Goal: Navigation & Orientation: Find specific page/section

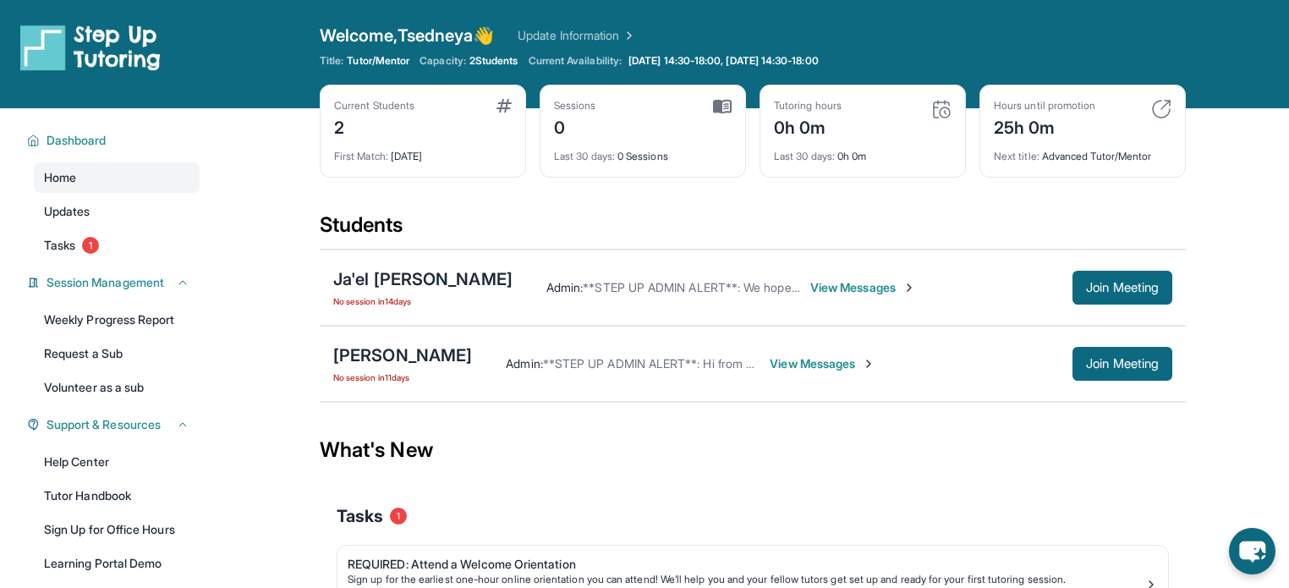
click at [810, 288] on span "View Messages" at bounding box center [863, 287] width 106 height 17
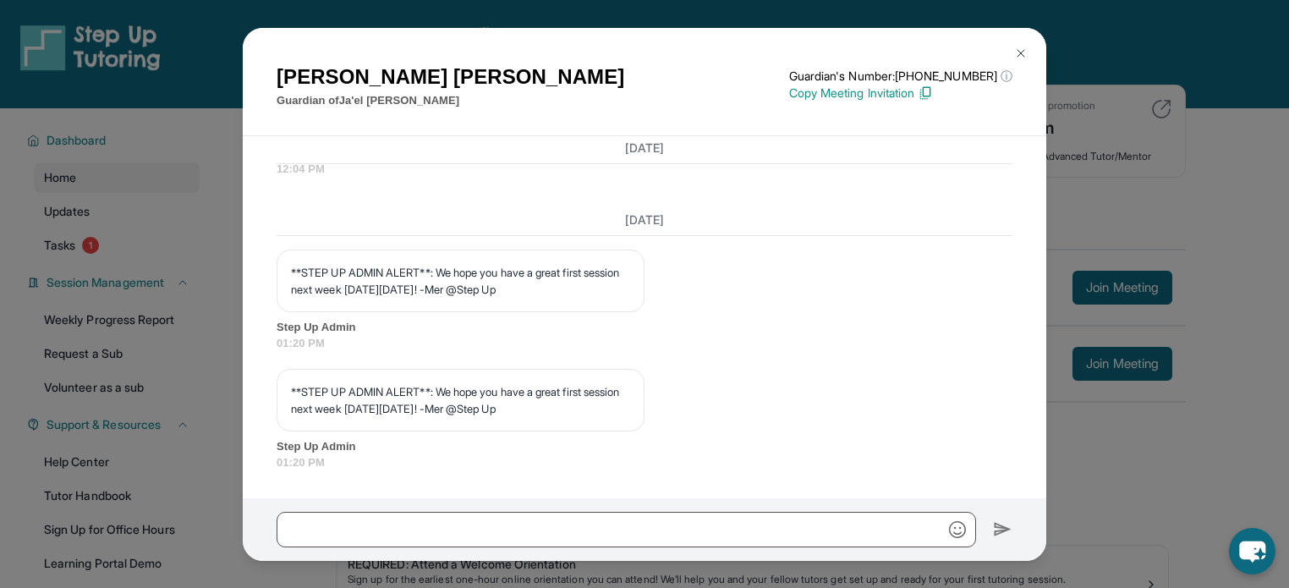
scroll to position [2227, 0]
click at [1019, 52] on img at bounding box center [1021, 54] width 14 height 14
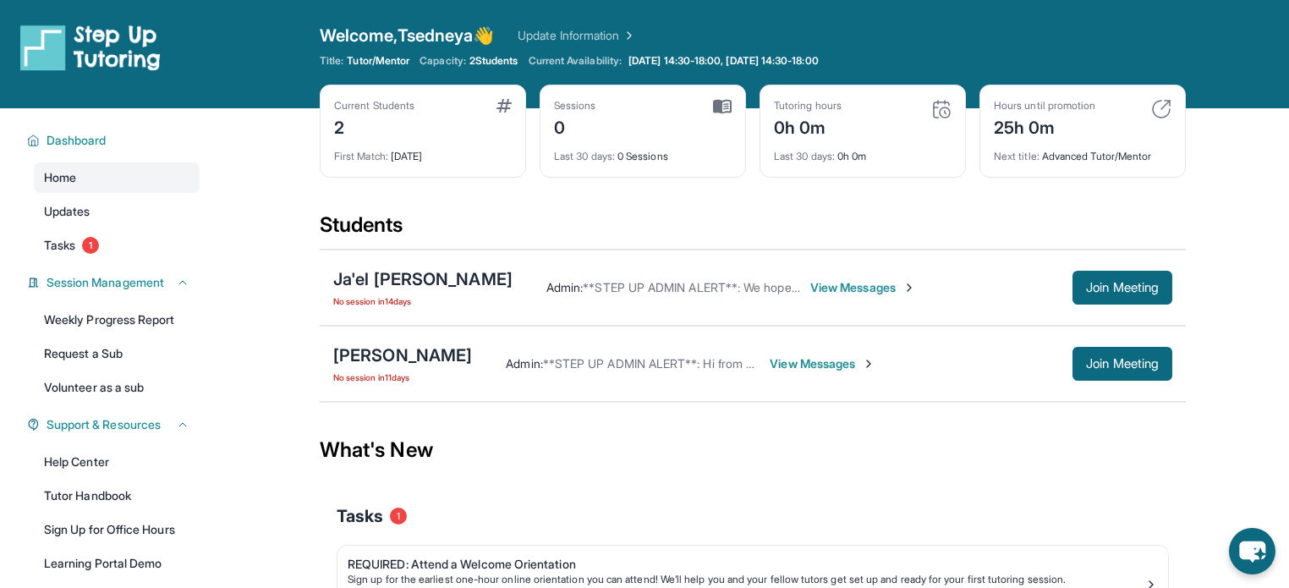
click at [826, 360] on span "View Messages" at bounding box center [823, 363] width 106 height 17
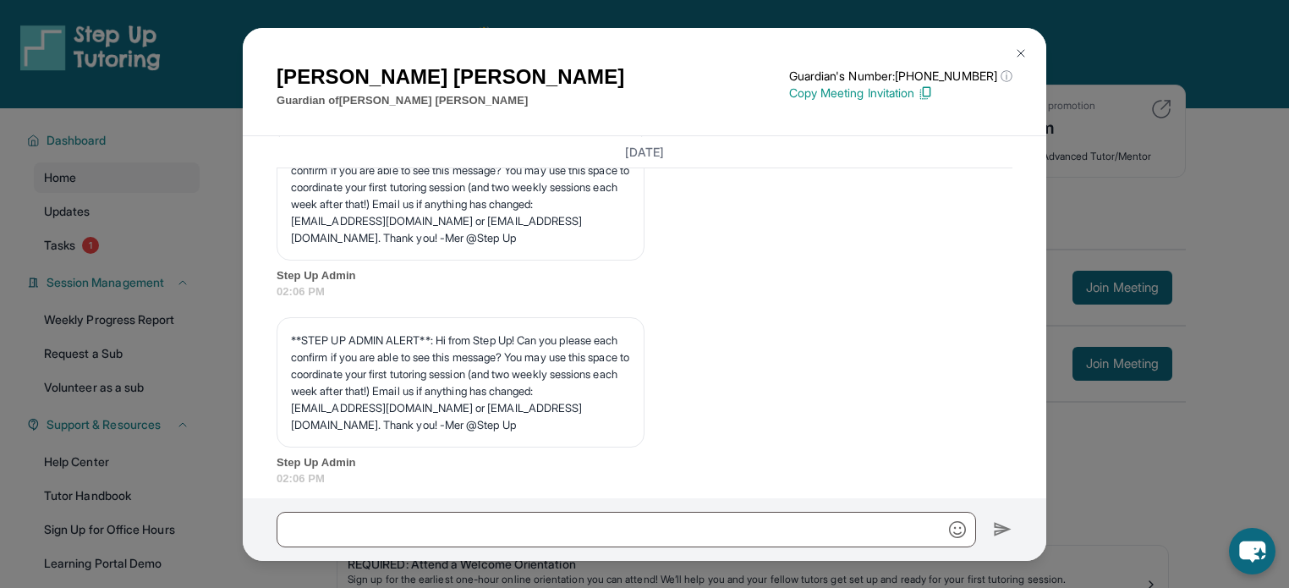
scroll to position [1946, 0]
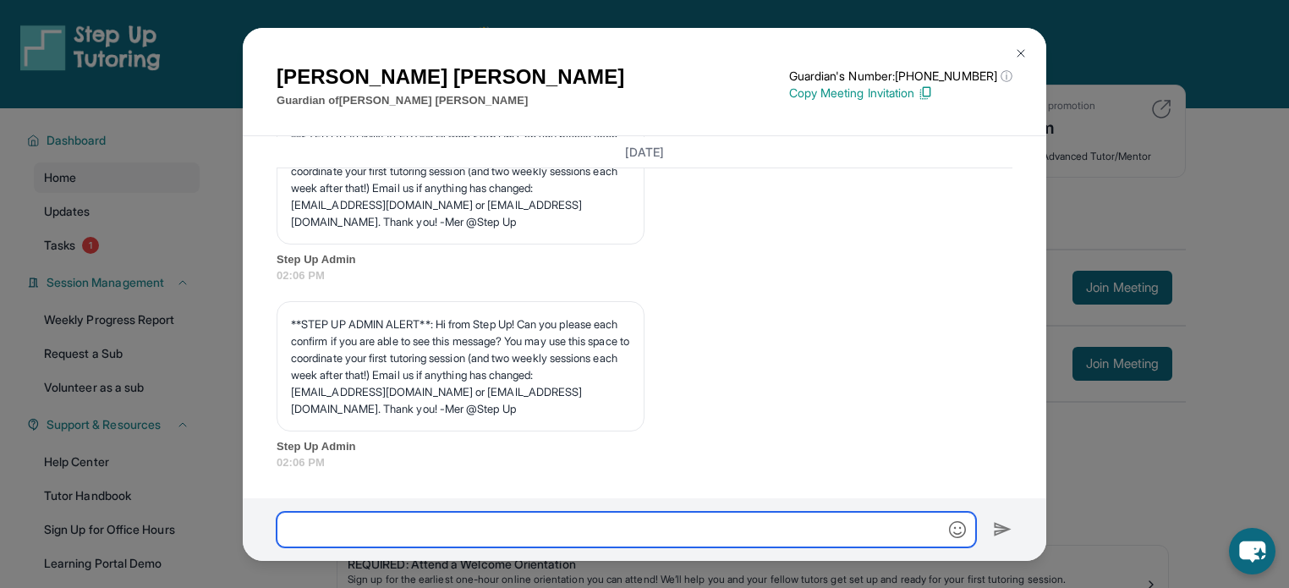
click at [517, 528] on input "text" at bounding box center [627, 530] width 700 height 36
type input "**********"
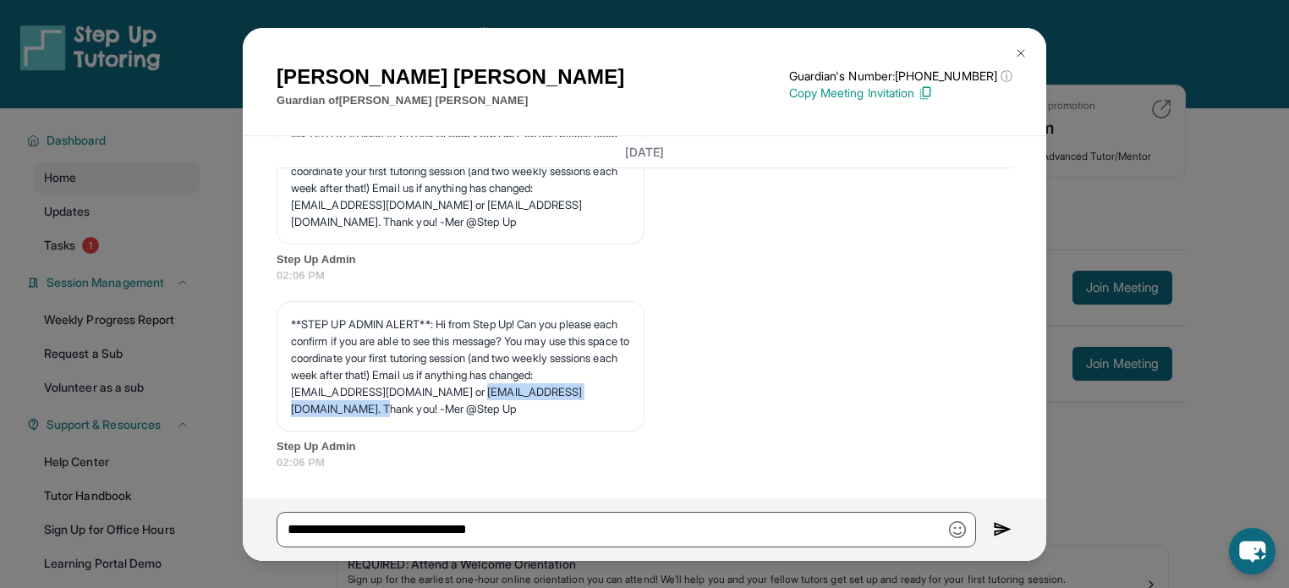
drag, startPoint x: 288, startPoint y: 409, endPoint x: 464, endPoint y: 412, distance: 176.0
click at [464, 412] on div "**STEP UP ADMIN ALERT**: Hi from Step Up! Can you please each confirm if you ar…" at bounding box center [461, 366] width 368 height 130
copy p "[EMAIL_ADDRESS][DOMAIN_NAME]"
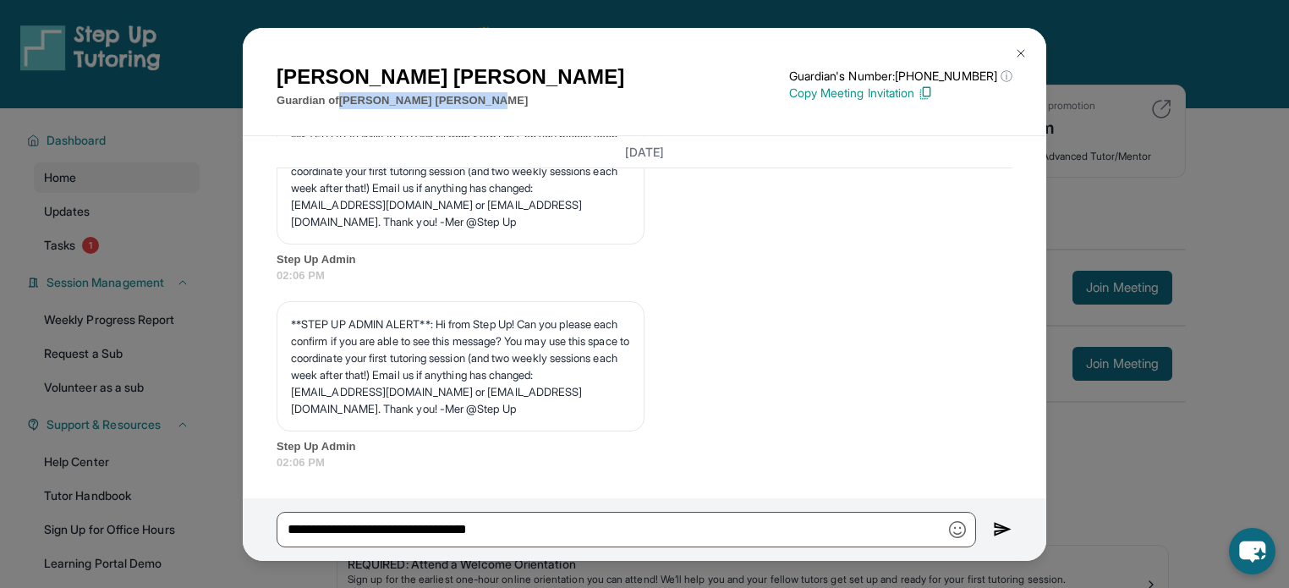
drag, startPoint x: 472, startPoint y: 102, endPoint x: 343, endPoint y: 97, distance: 129.5
click at [343, 97] on div "[PERSON_NAME] Guardian of [PERSON_NAME] Guardian's Number: [PHONE_NUMBER] ⓘ Thi…" at bounding box center [645, 85] width 736 height 47
copy p "[PERSON_NAME]"
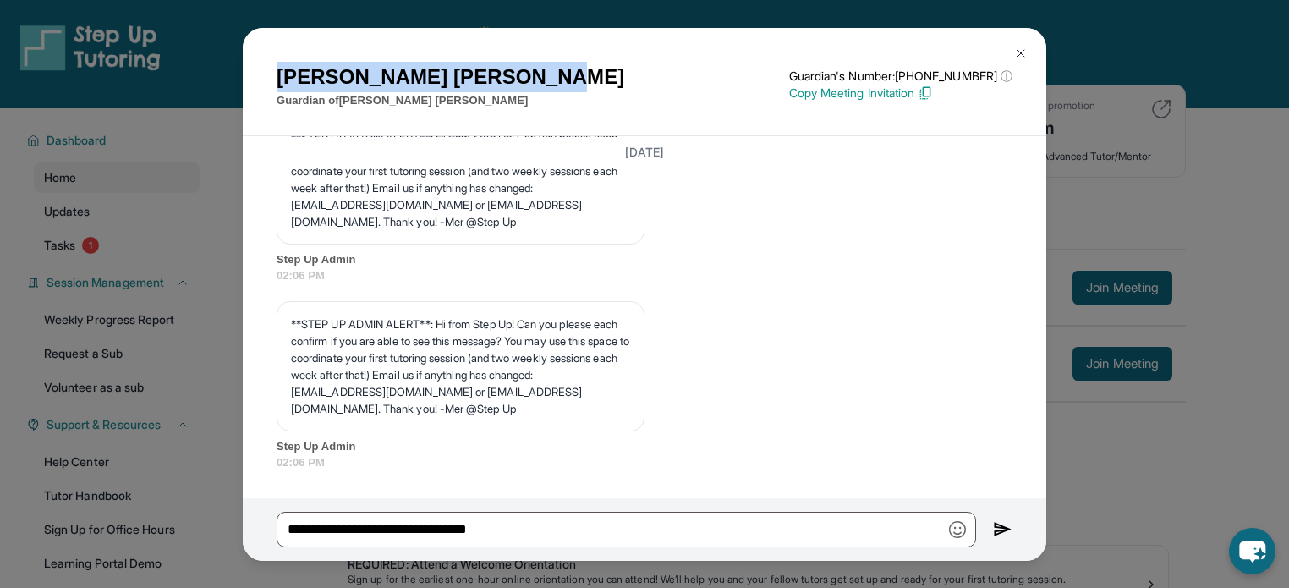
drag, startPoint x: 450, startPoint y: 78, endPoint x: 269, endPoint y: 64, distance: 181.5
click at [269, 64] on div "[PERSON_NAME] Guardian of [PERSON_NAME] Guardian's Number: [PHONE_NUMBER] ⓘ Thi…" at bounding box center [645, 82] width 804 height 109
copy h1 "[PERSON_NAME]"
click at [1002, 529] on img at bounding box center [1002, 529] width 19 height 20
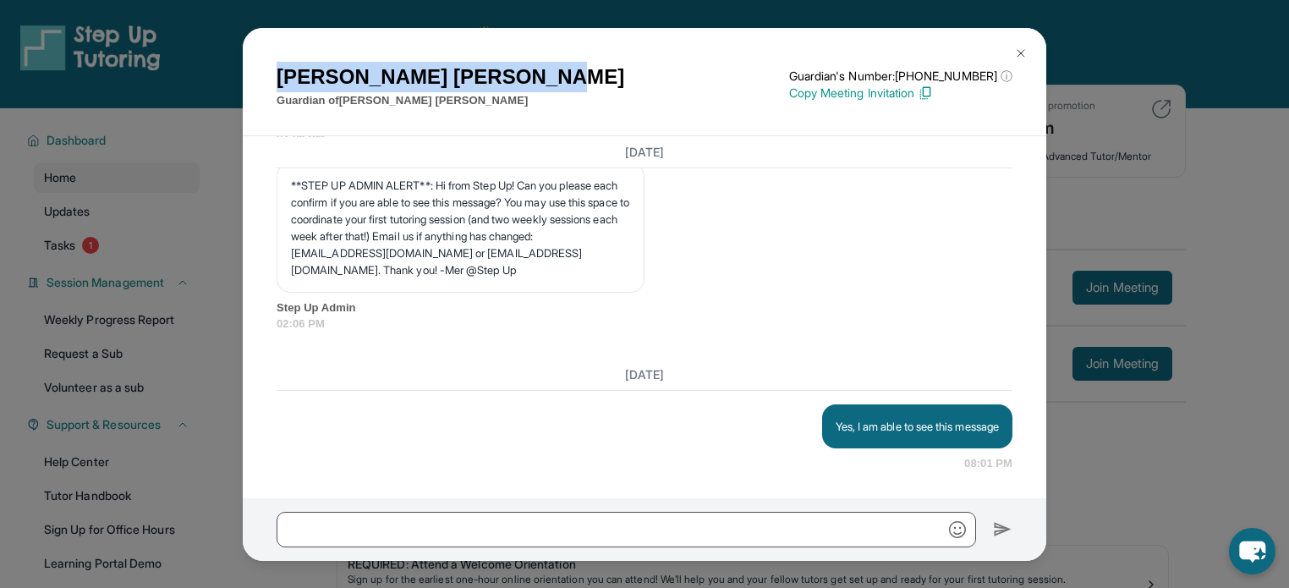
scroll to position [2085, 0]
click at [1019, 47] on img at bounding box center [1021, 54] width 14 height 14
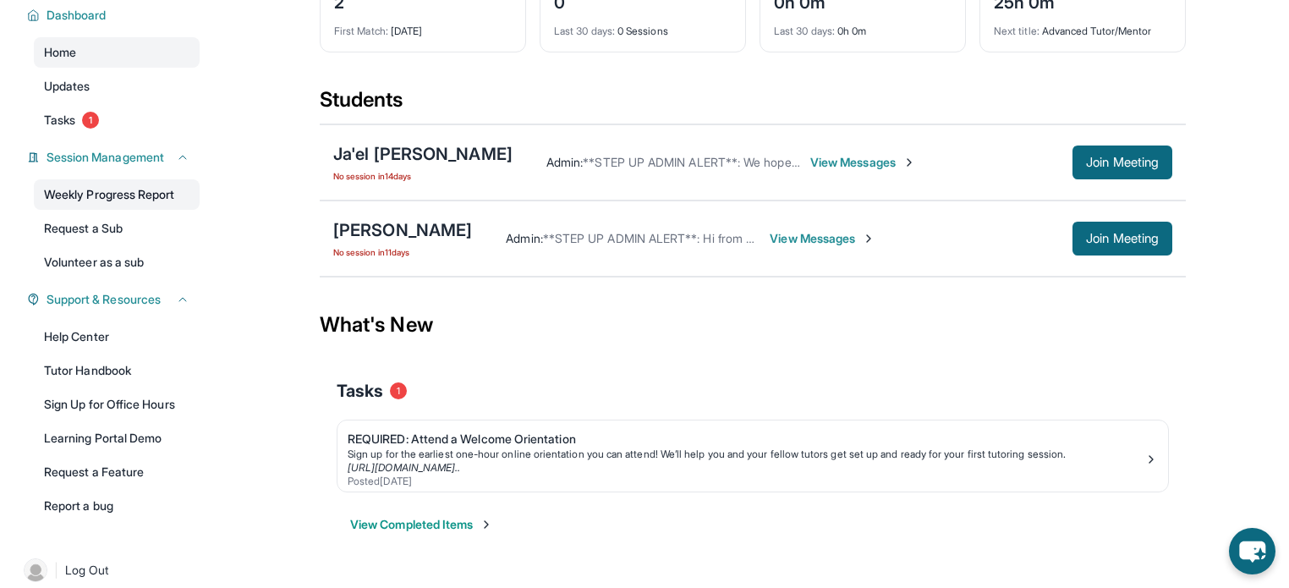
scroll to position [127, 0]
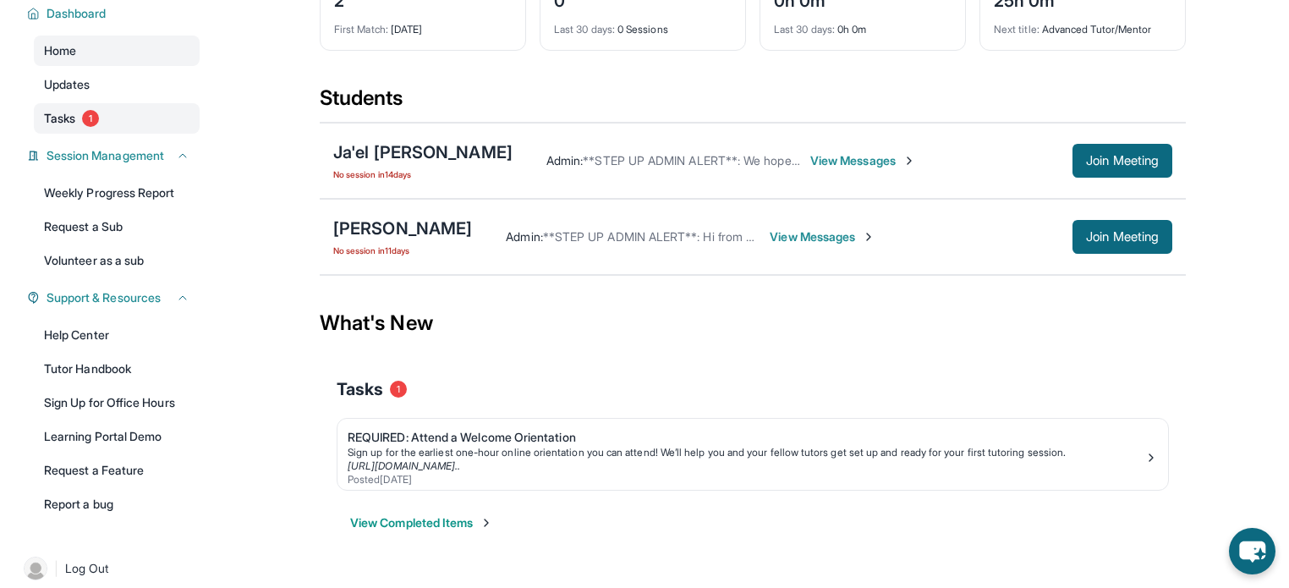
click at [80, 113] on link "Tasks 1" at bounding box center [117, 118] width 166 height 30
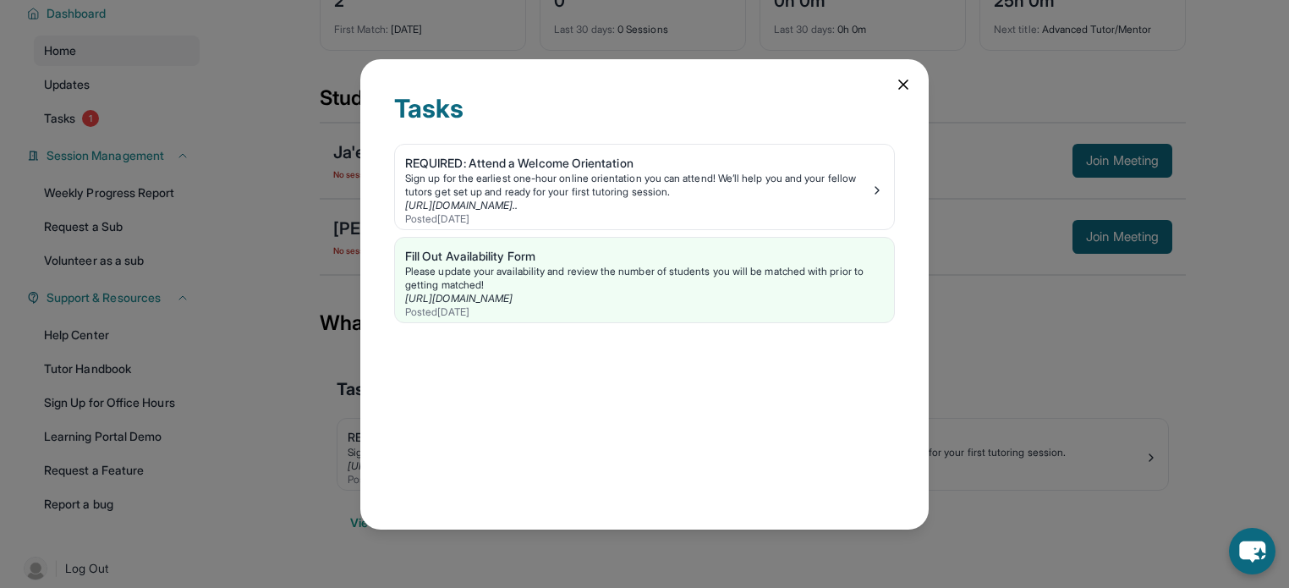
click at [904, 87] on icon at bounding box center [903, 84] width 17 height 17
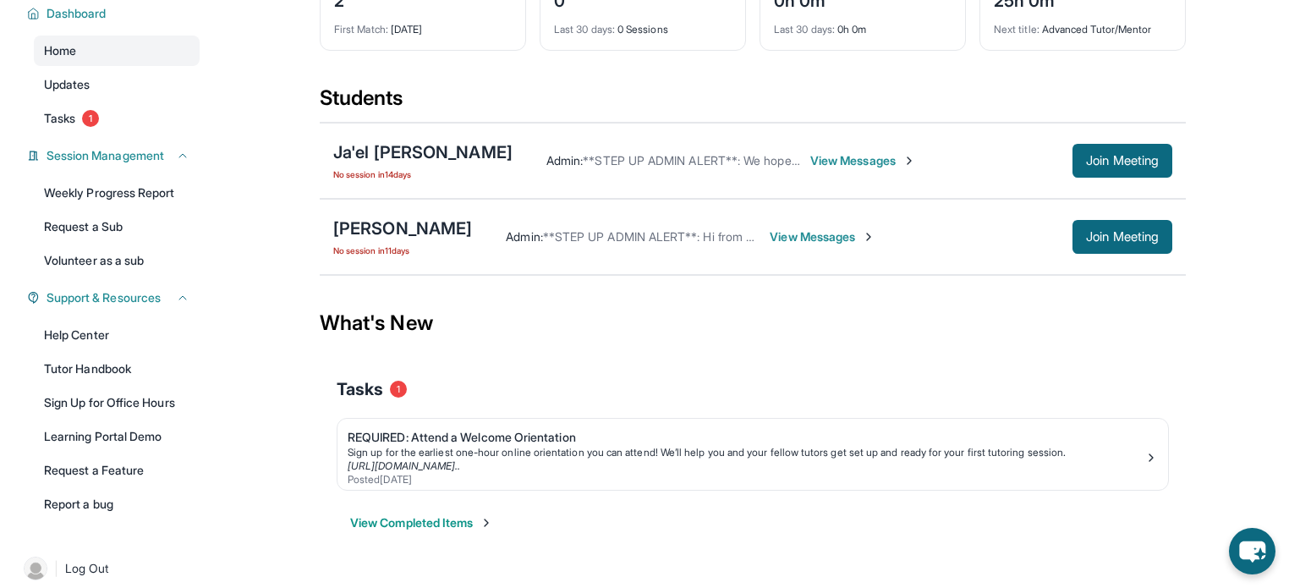
scroll to position [142, 0]
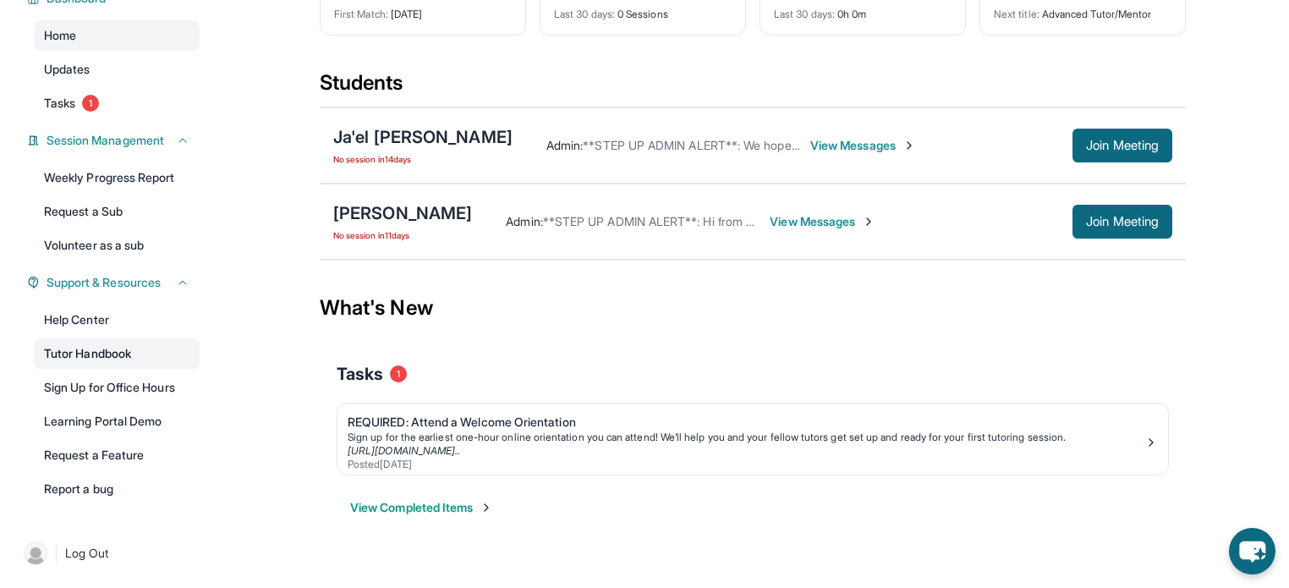
click at [95, 353] on link "Tutor Handbook" at bounding box center [117, 353] width 166 height 30
click at [115, 146] on span "Session Management" at bounding box center [106, 140] width 118 height 17
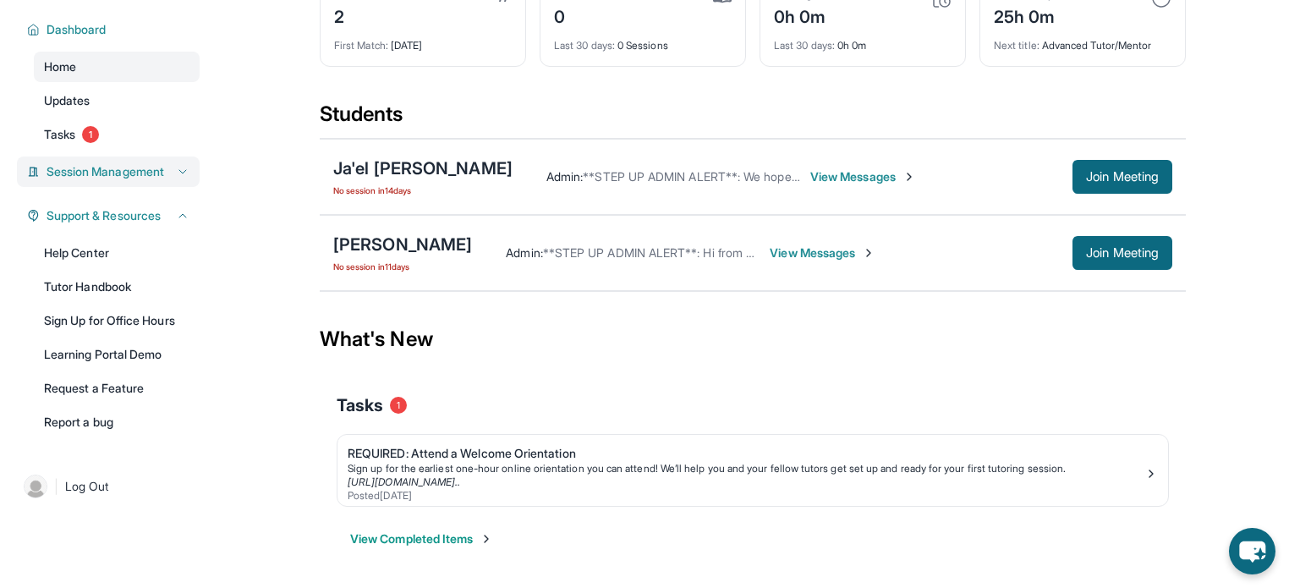
scroll to position [108, 0]
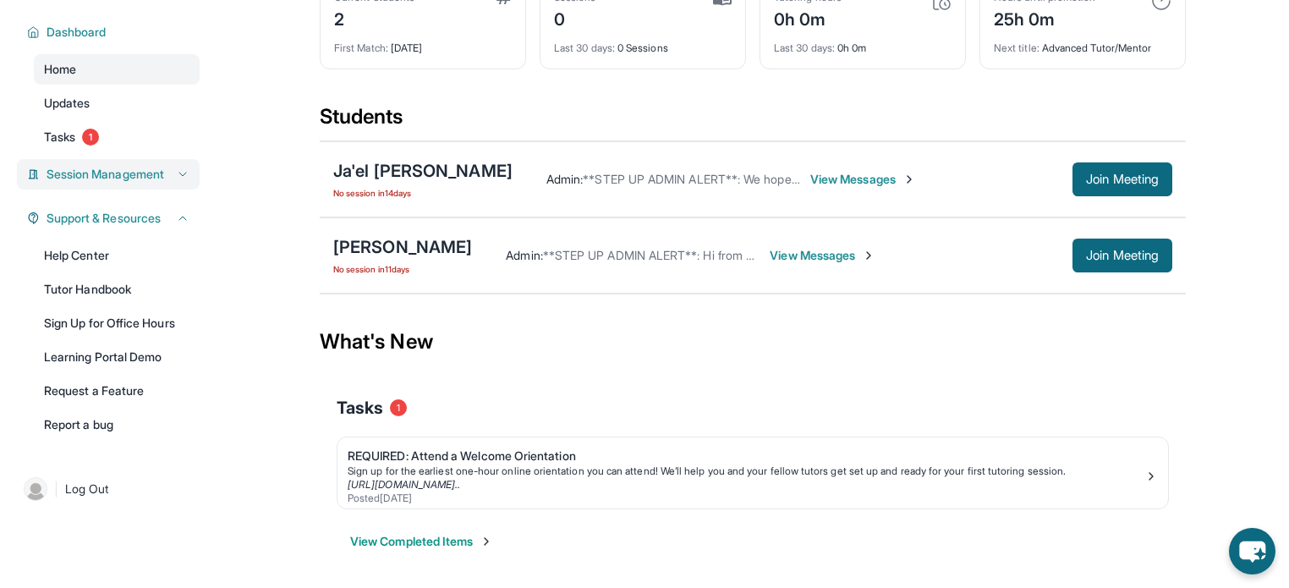
click at [137, 182] on div "Session Management" at bounding box center [108, 174] width 183 height 30
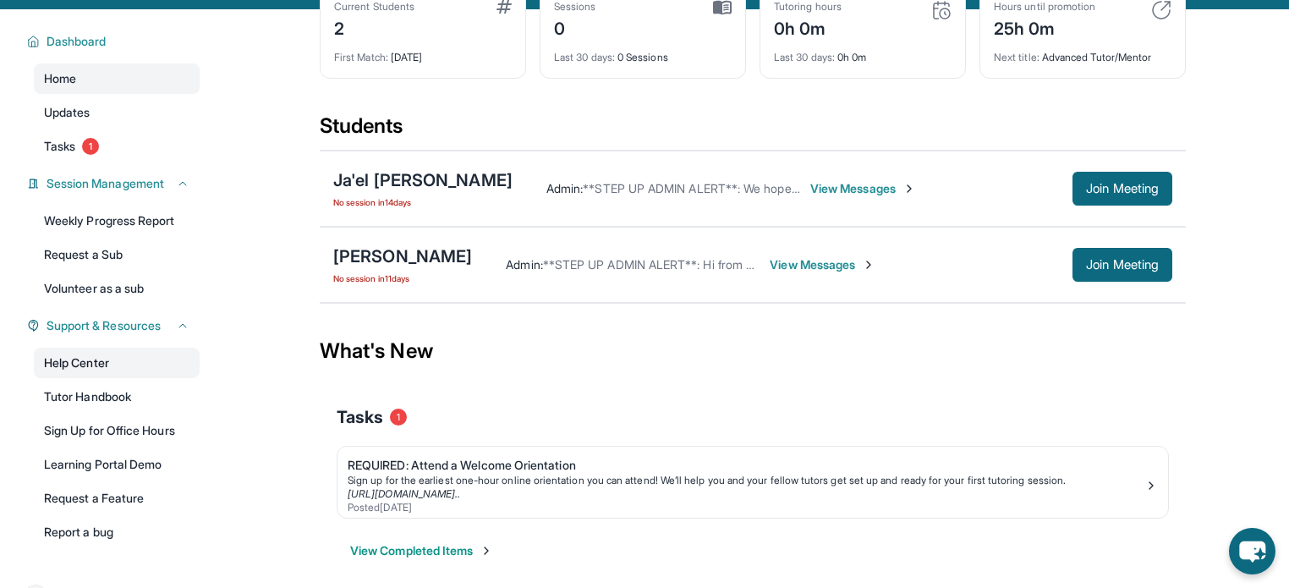
scroll to position [128, 0]
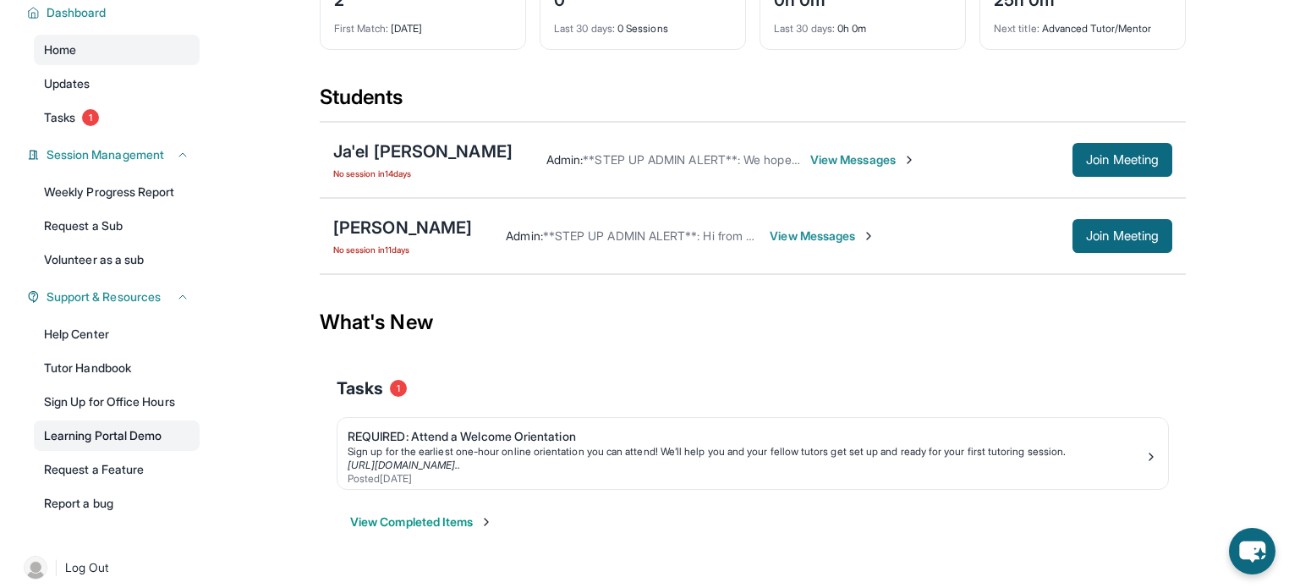
click at [108, 436] on link "Learning Portal Demo" at bounding box center [117, 435] width 166 height 30
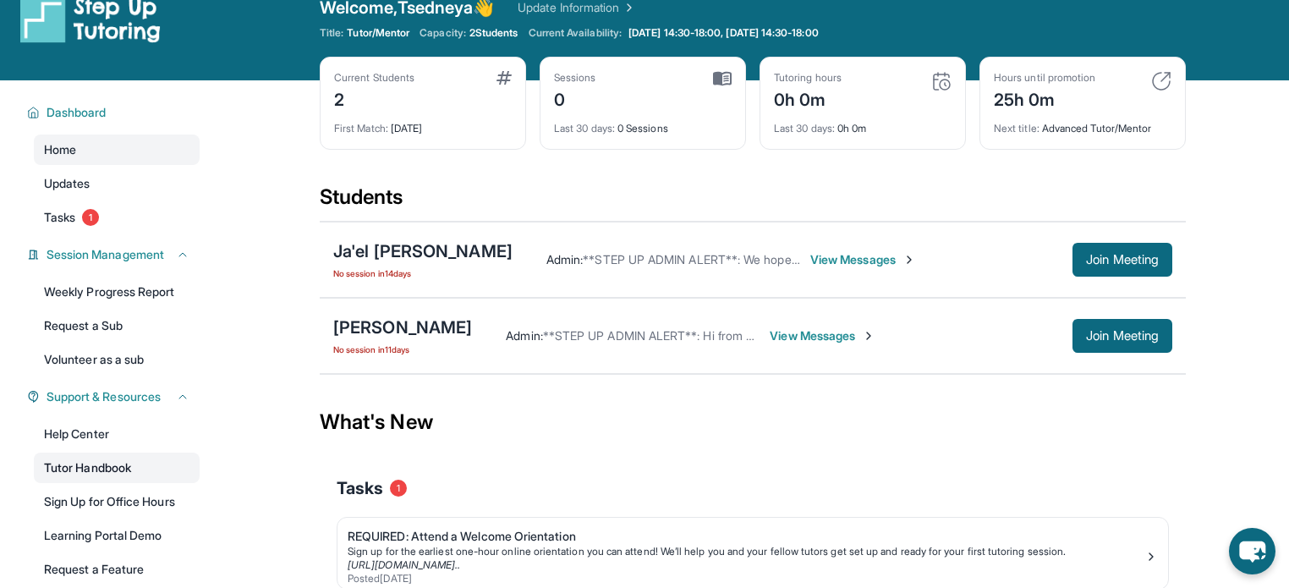
scroll to position [35, 0]
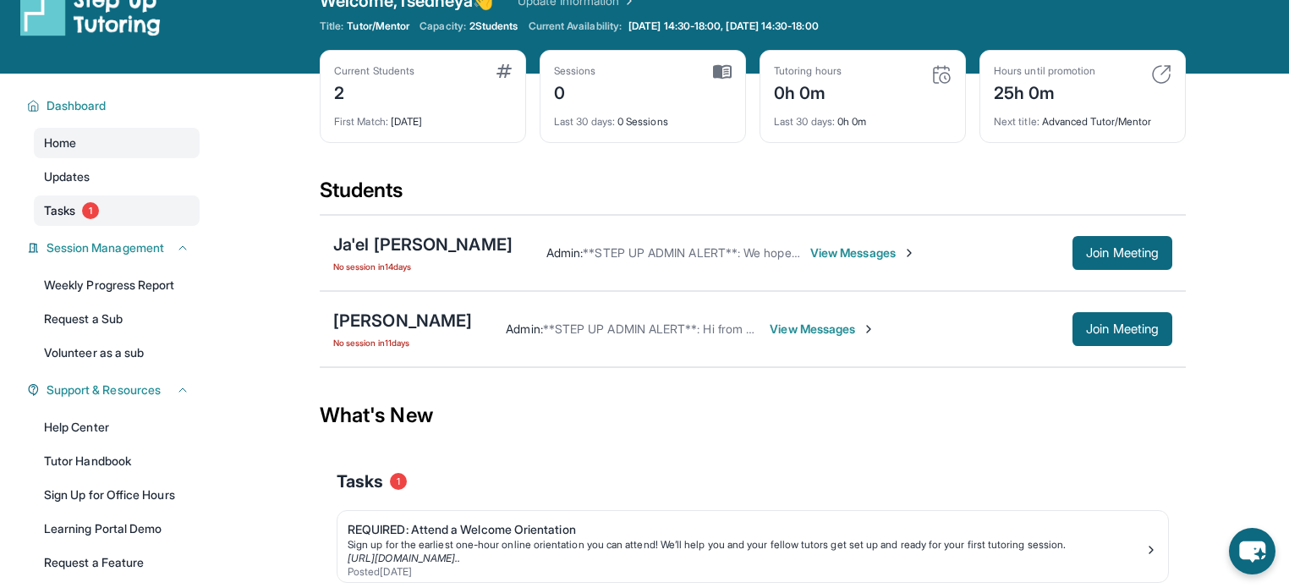
click at [85, 212] on span "1" at bounding box center [90, 210] width 17 height 17
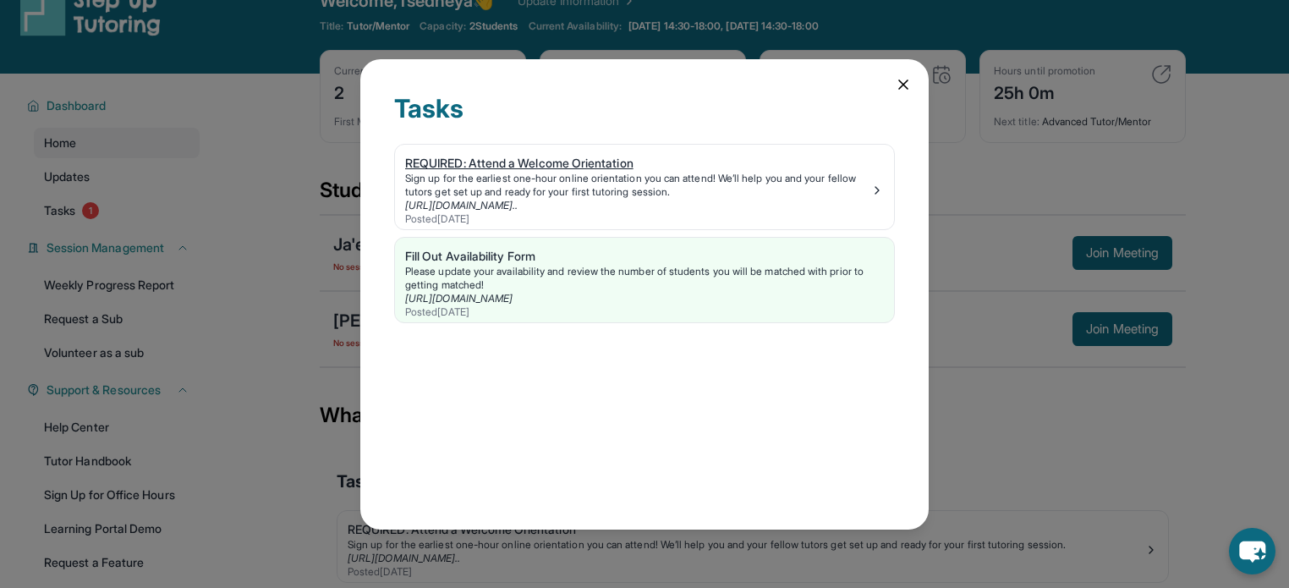
click at [812, 190] on div "Sign up for the earliest one-hour online orientation you can attend! We’ll help…" at bounding box center [637, 185] width 465 height 27
click at [259, 154] on div "Tasks REQUIRED: Attend a Welcome Orientation Sign up for the earliest one-hour …" at bounding box center [644, 294] width 1289 height 588
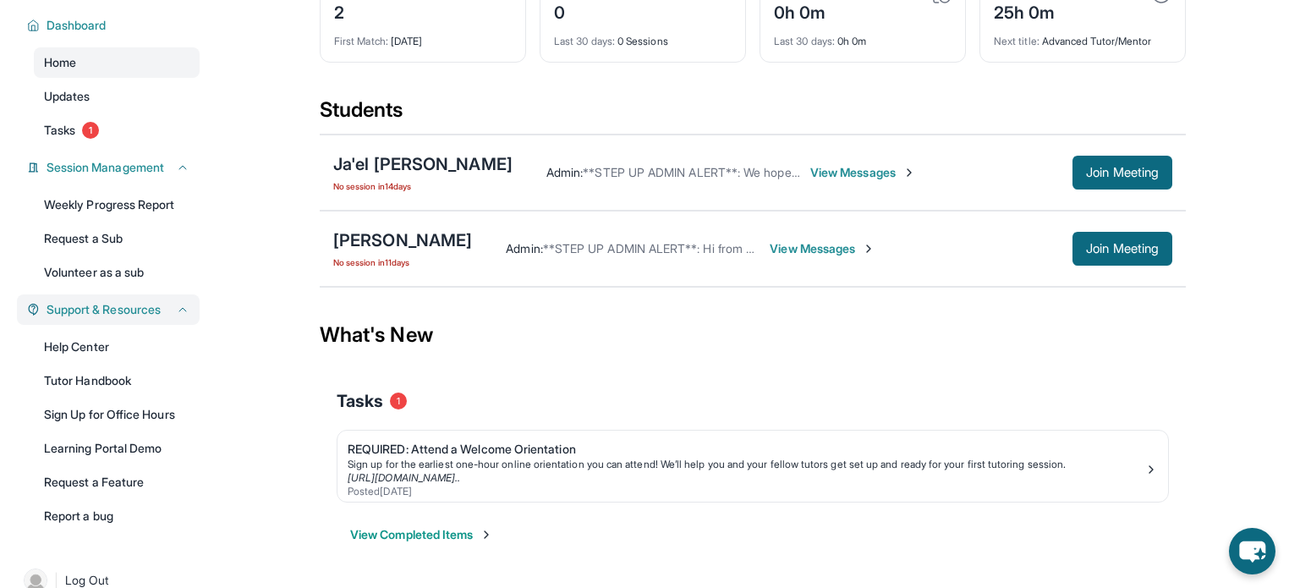
scroll to position [132, 0]
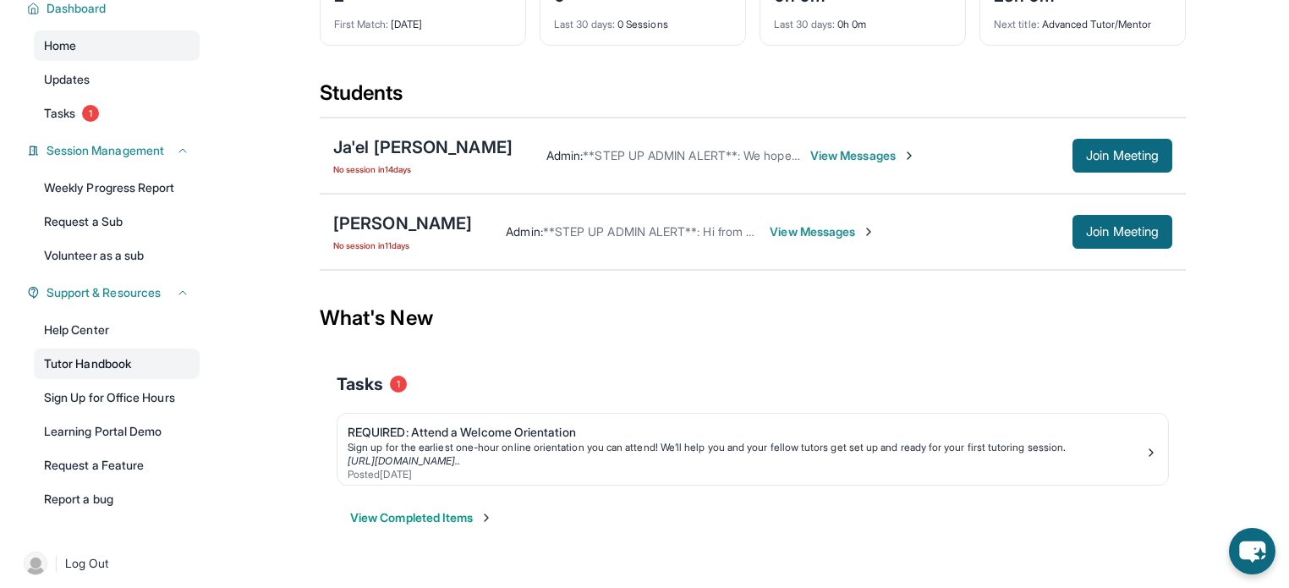
click at [105, 364] on link "Tutor Handbook" at bounding box center [117, 364] width 166 height 30
click at [128, 470] on link "Request a Feature" at bounding box center [117, 465] width 166 height 30
click at [223, 331] on main "Current Students 2 First Match : [DATE] Sessions 0 Last 30 days : 0 Sessions Tu…" at bounding box center [753, 271] width 1073 height 590
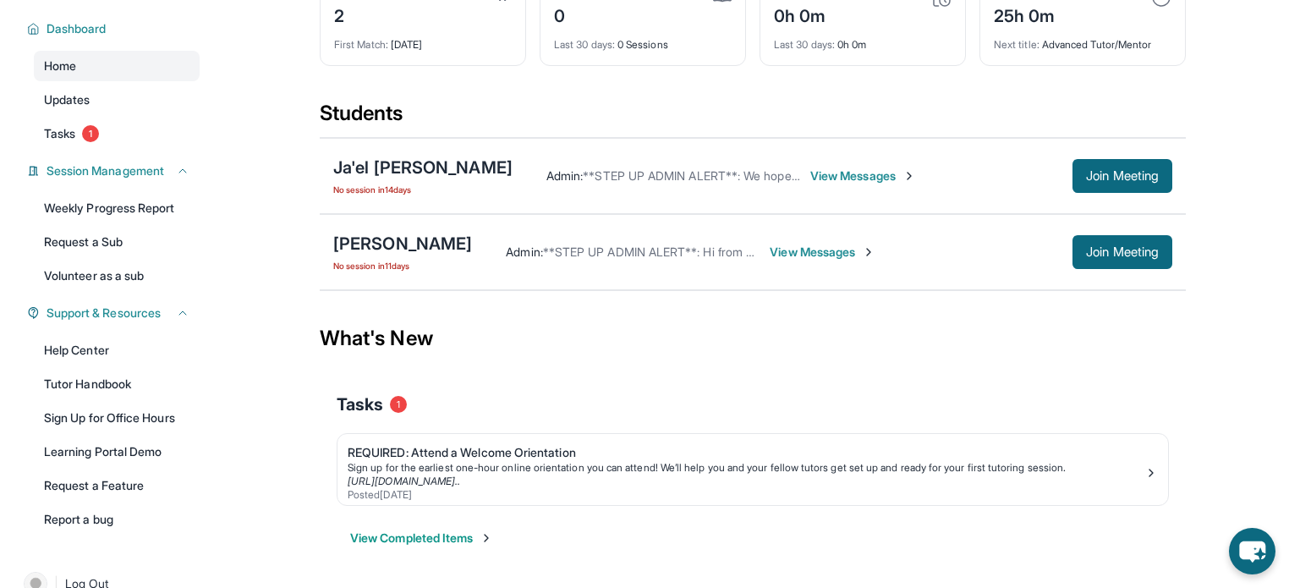
scroll to position [112, 0]
click at [163, 105] on link "Updates" at bounding box center [117, 100] width 166 height 30
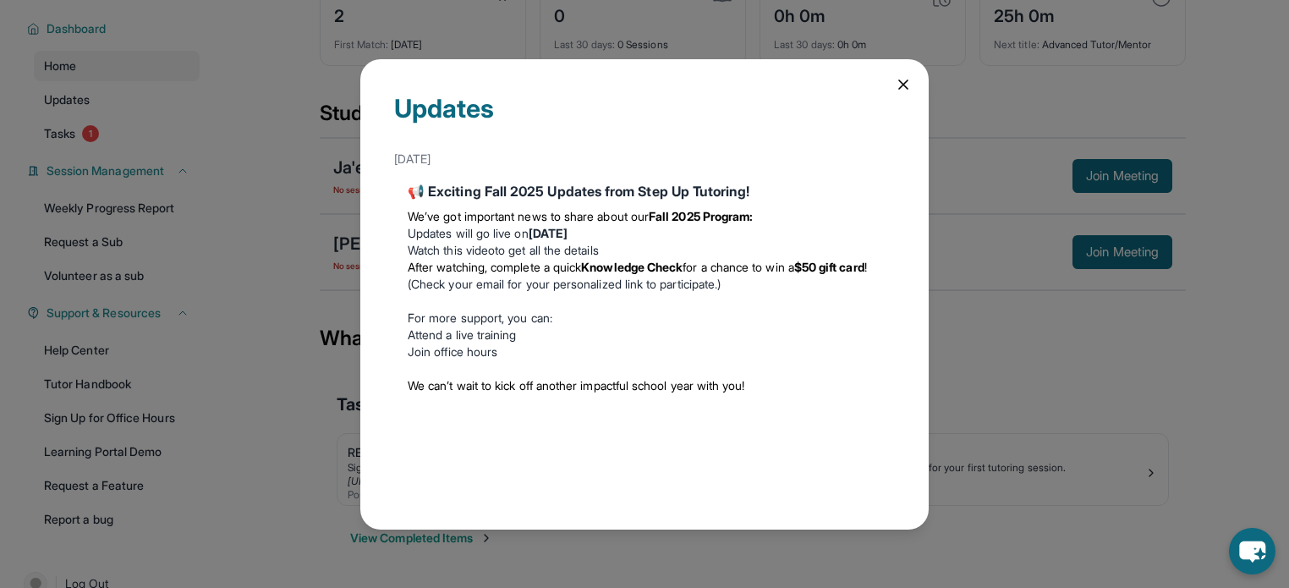
click at [903, 87] on icon at bounding box center [903, 84] width 17 height 17
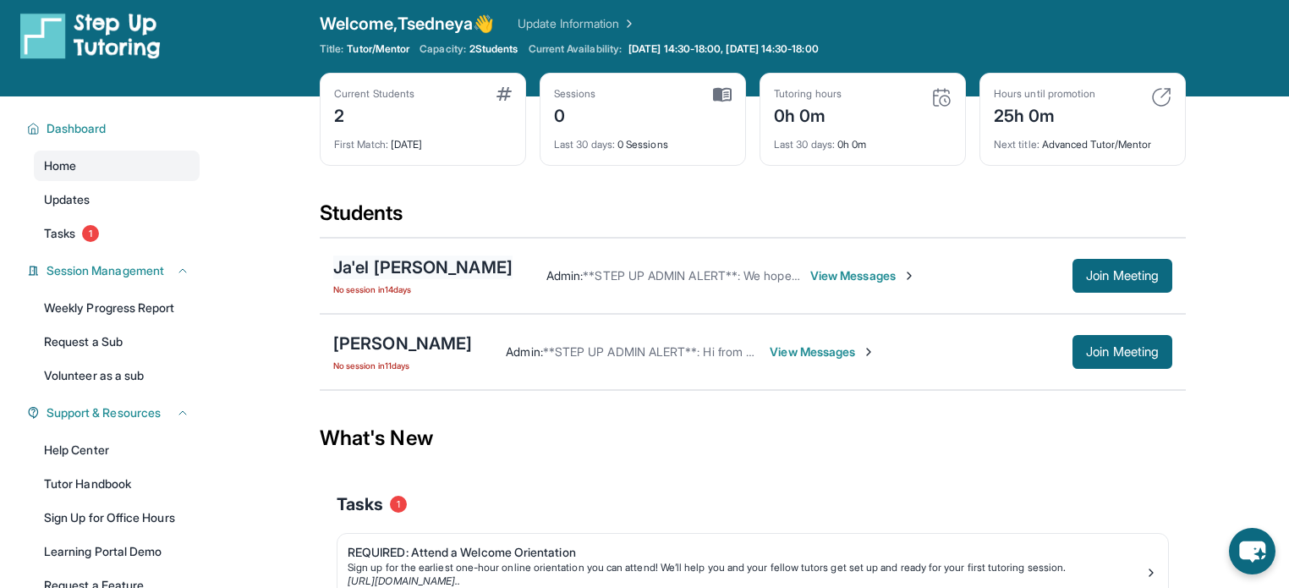
scroll to position [10, 0]
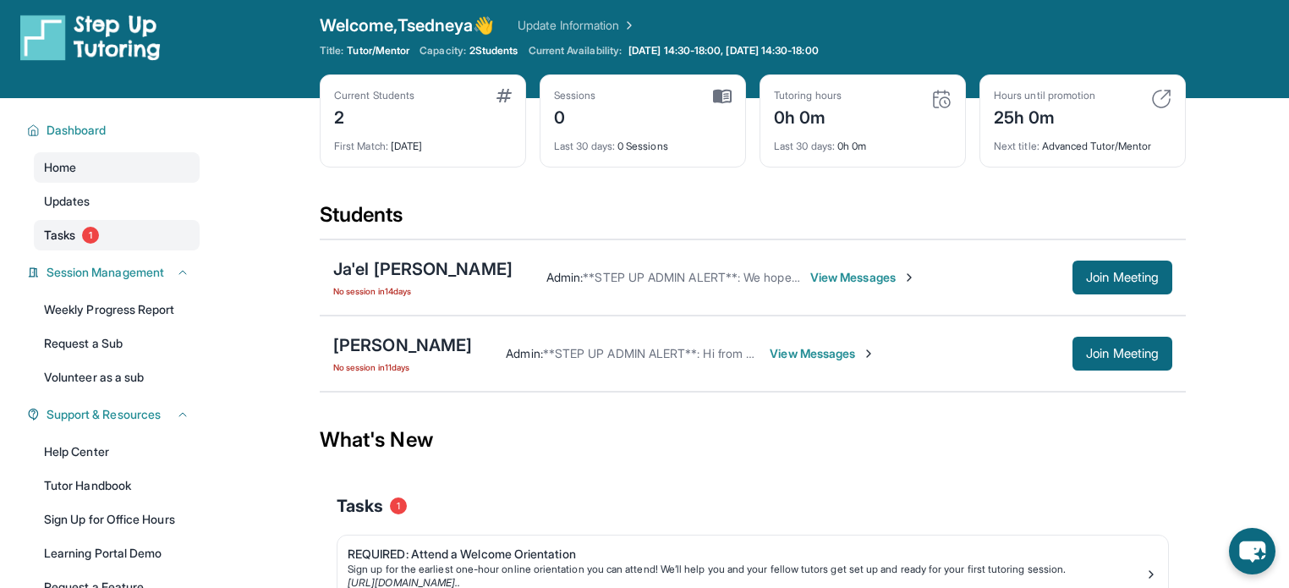
click at [103, 233] on link "Tasks 1" at bounding box center [117, 235] width 166 height 30
